Goal: Obtain resource: Obtain resource

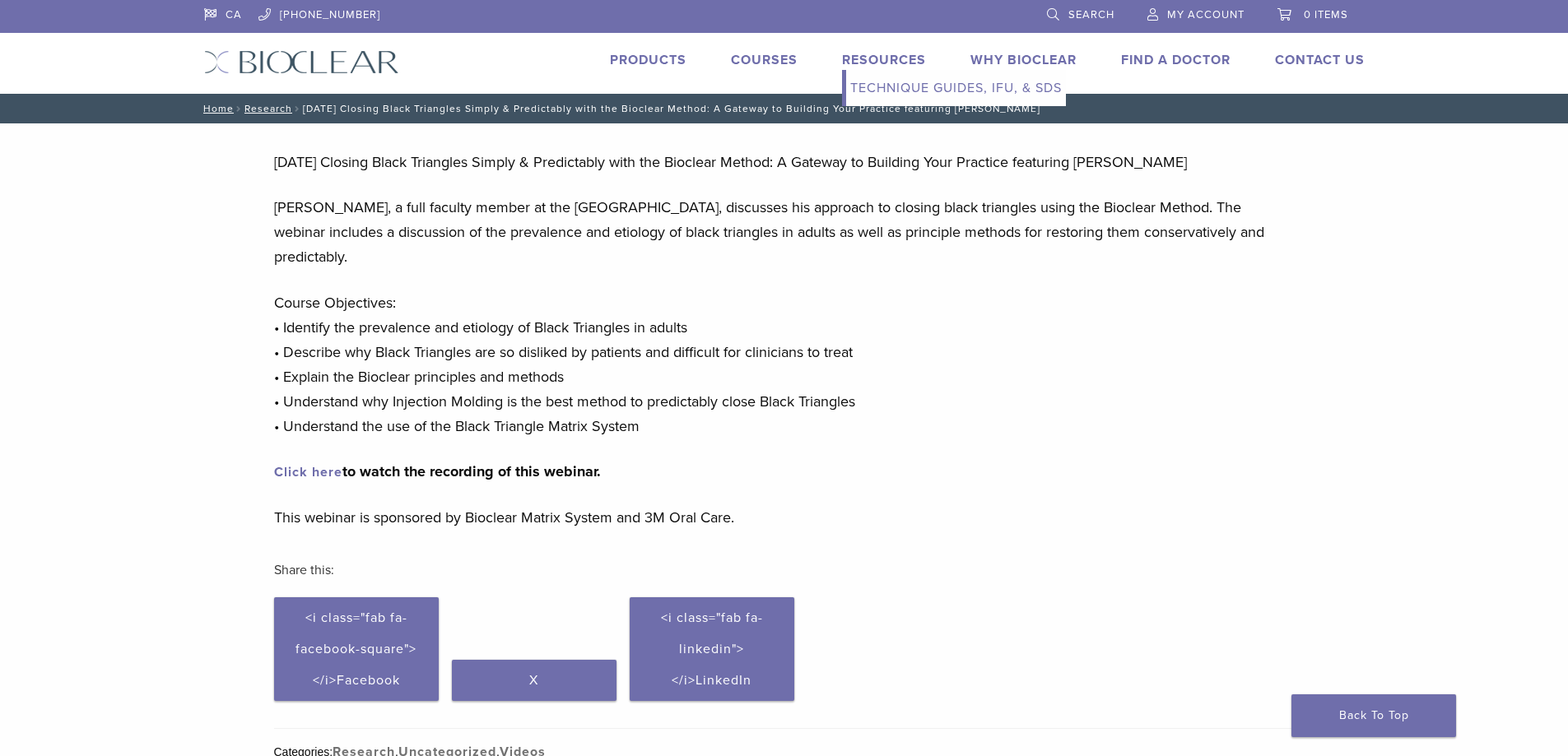
click at [886, 63] on link "Resources" at bounding box center [884, 60] width 84 height 17
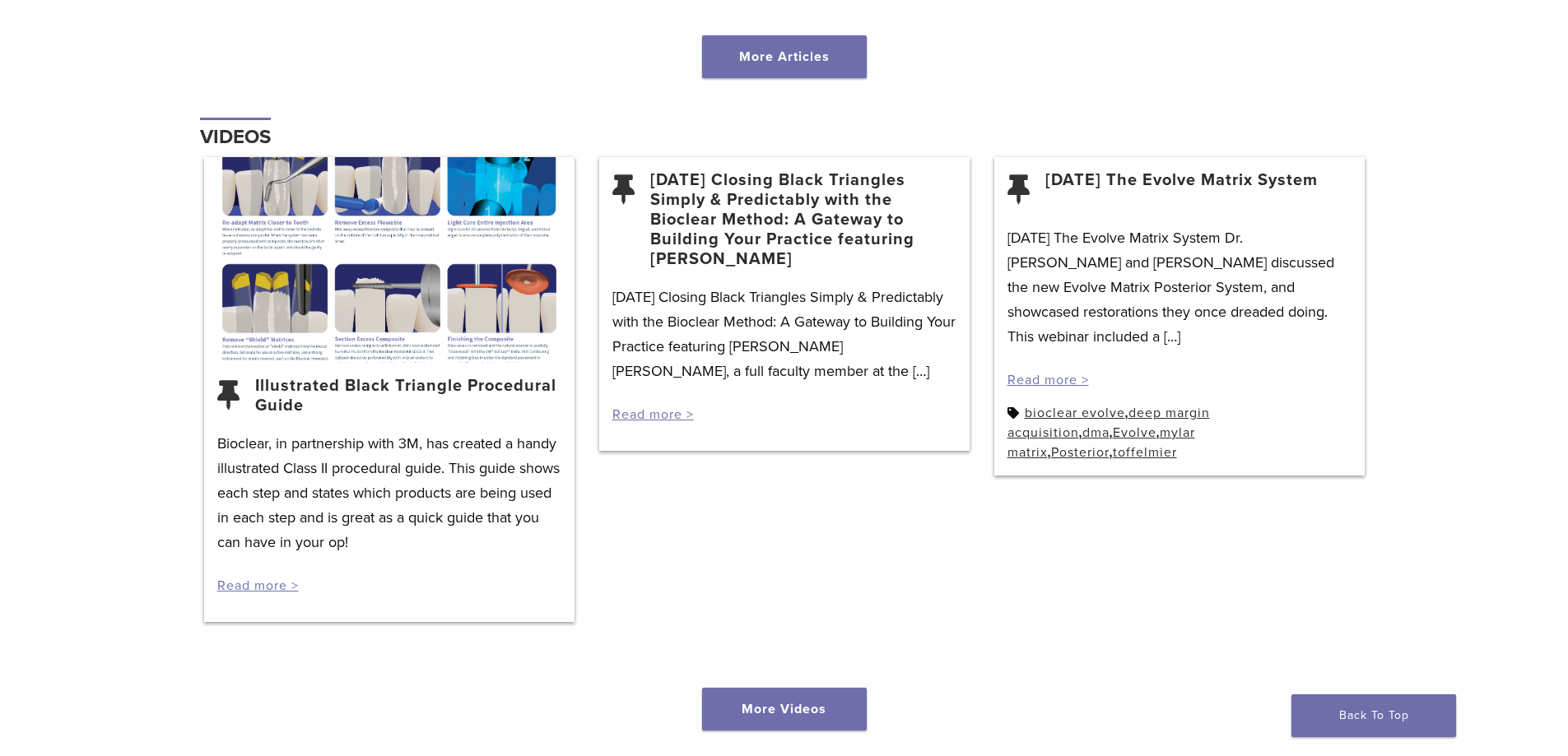
scroll to position [2057, 0]
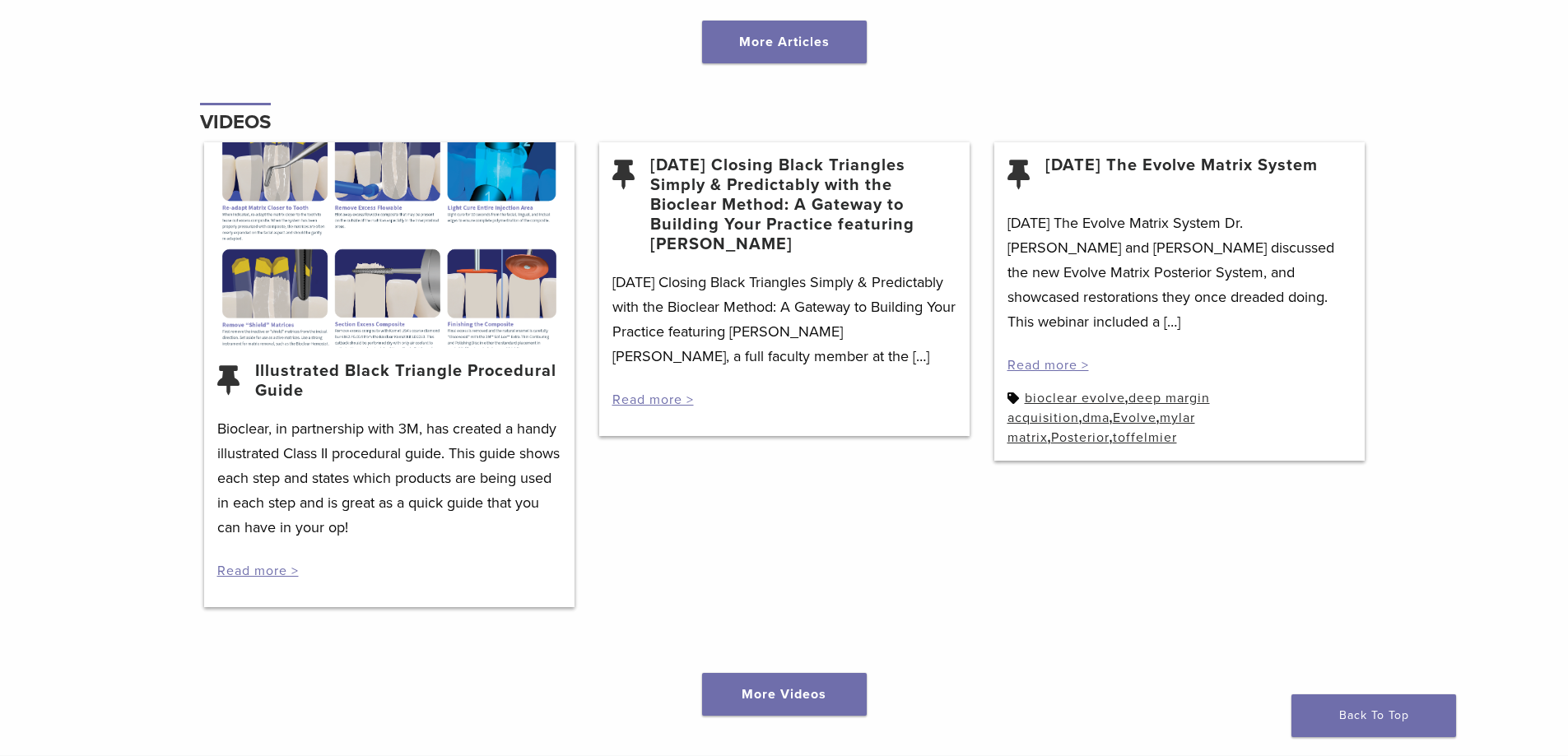
click at [429, 294] on div at bounding box center [389, 245] width 370 height 206
click at [478, 367] on link "Illustrated Black Triangle Procedural Guide" at bounding box center [408, 381] width 306 height 39
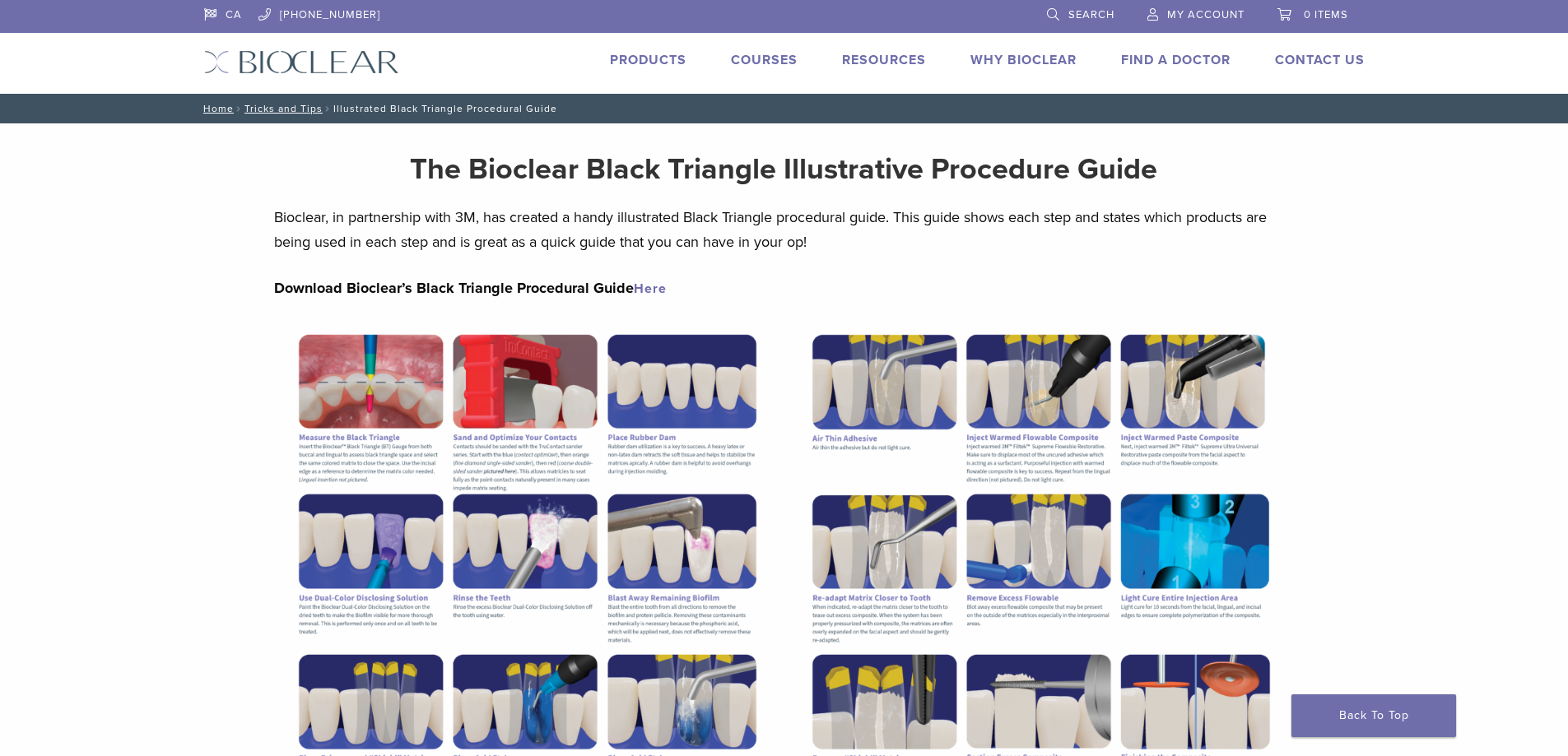
click at [644, 291] on link "Here" at bounding box center [650, 289] width 33 height 17
